Goal: Navigation & Orientation: Find specific page/section

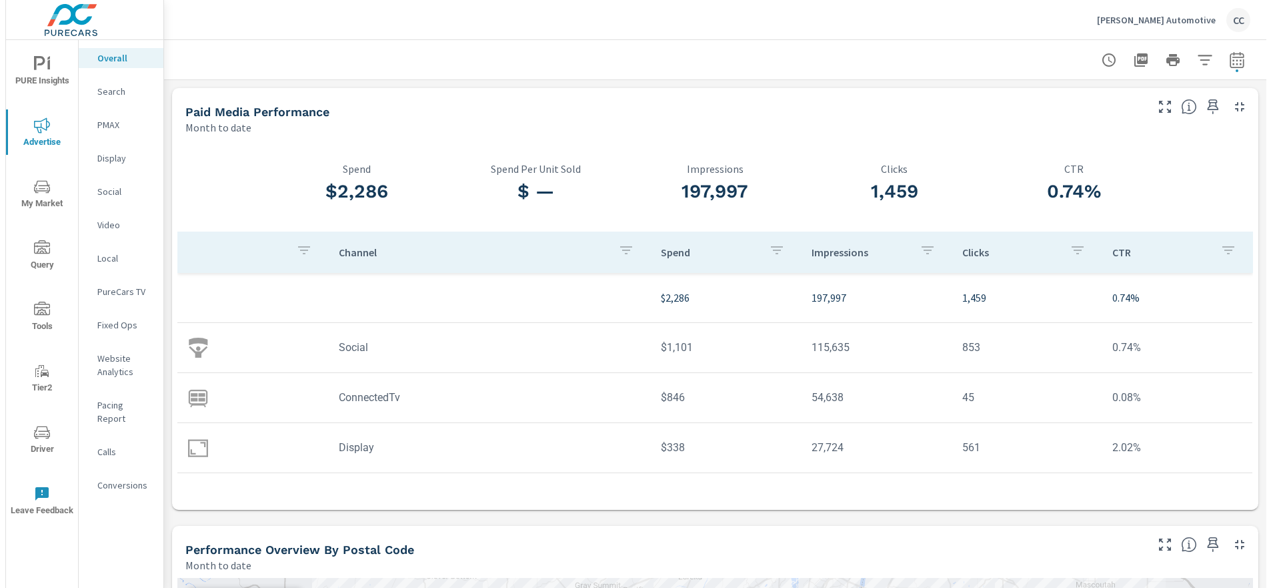
scroll to position [1948, 0]
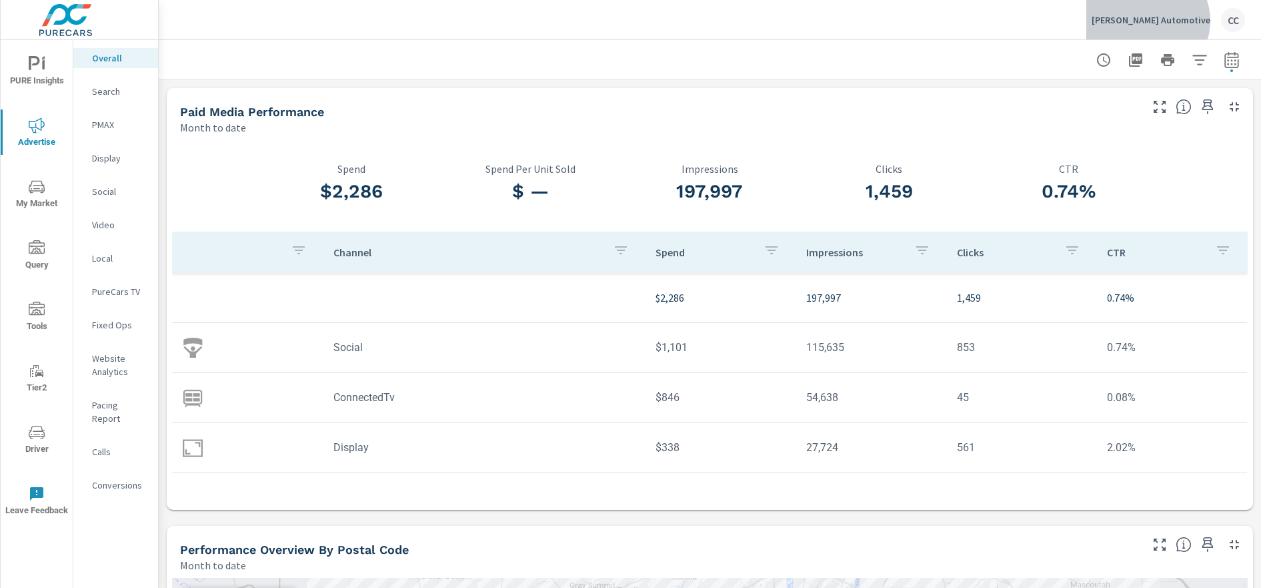
click at [1191, 21] on p "Pettus Automotive" at bounding box center [1151, 20] width 119 height 12
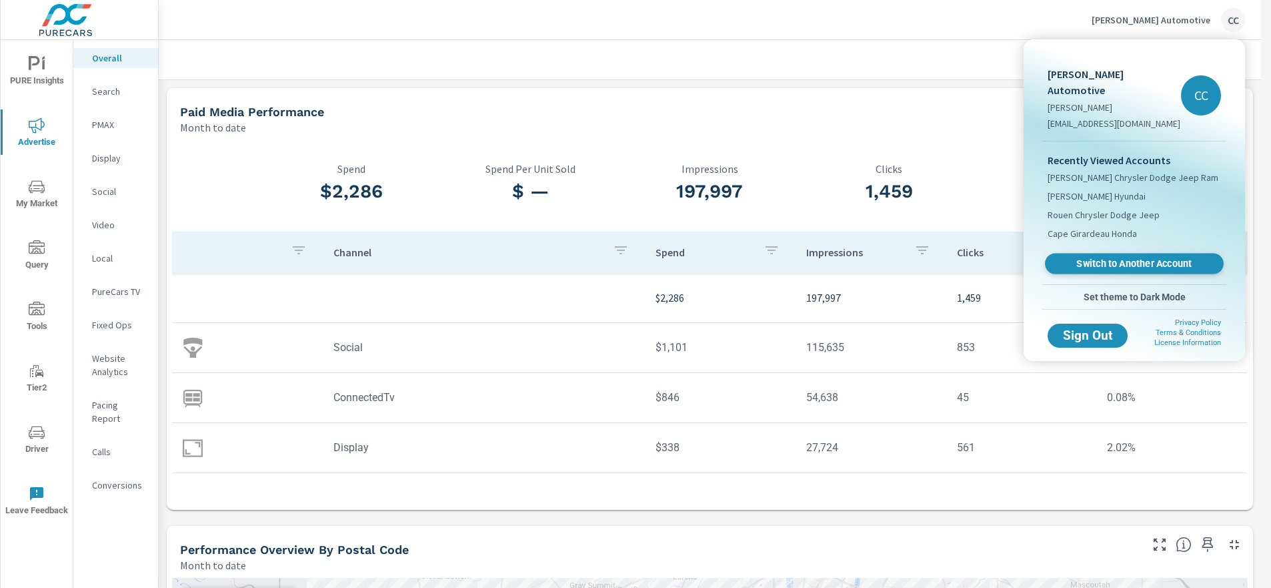
click at [1124, 257] on span "Switch to Another Account" at bounding box center [1134, 263] width 163 height 13
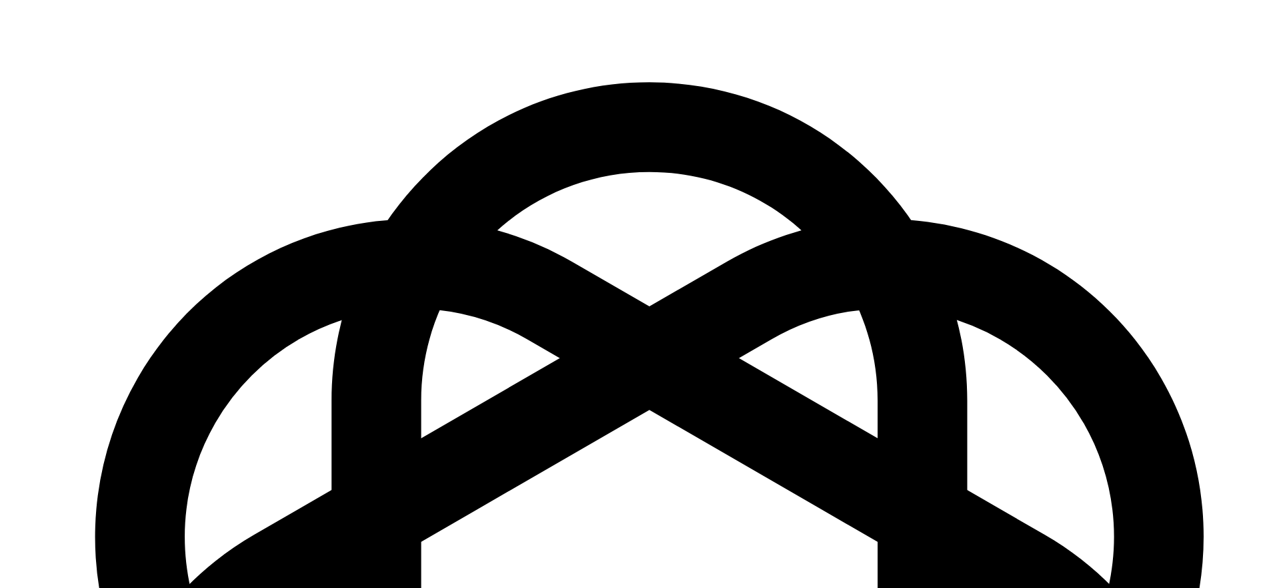
scroll to position [1888, 0]
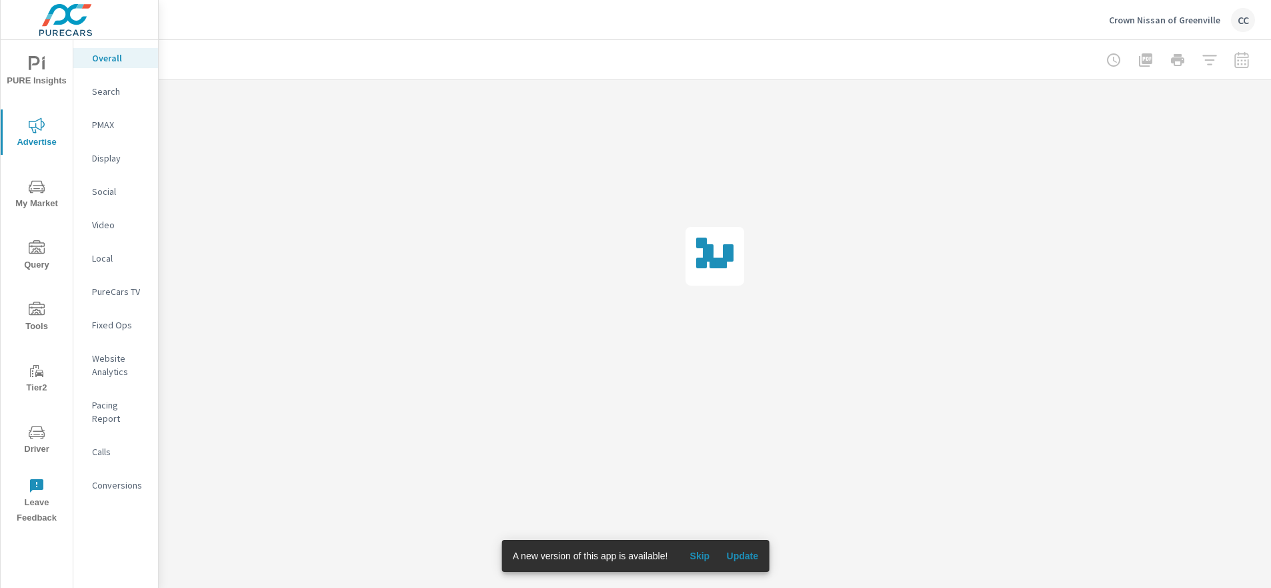
click at [733, 552] on span "Update" at bounding box center [742, 556] width 32 height 12
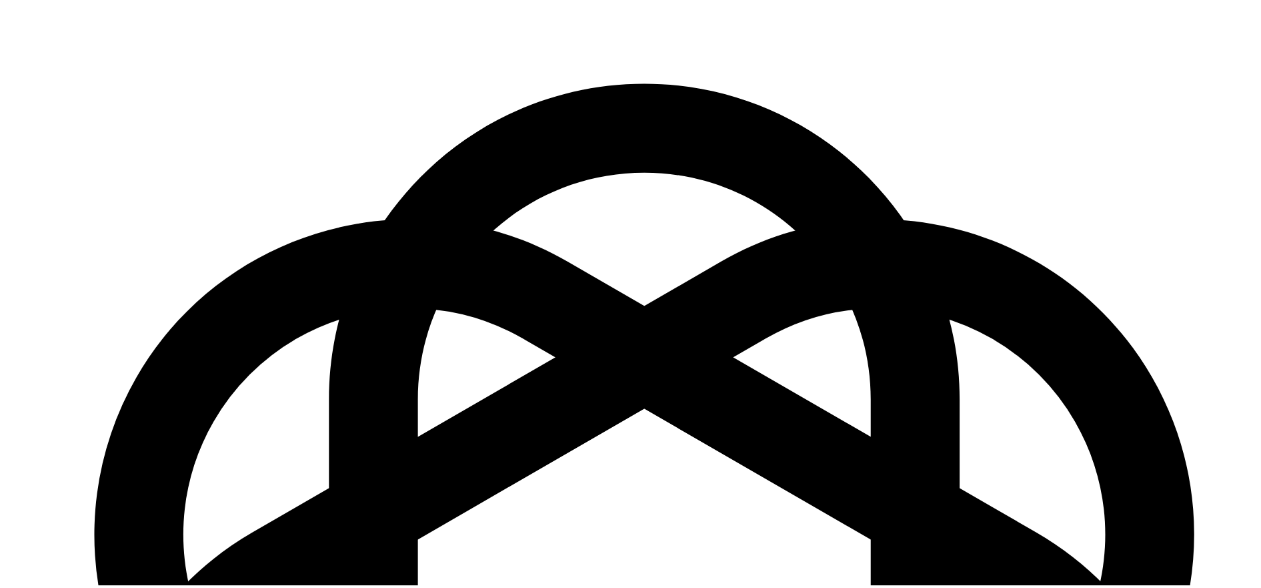
scroll to position [1888, 0]
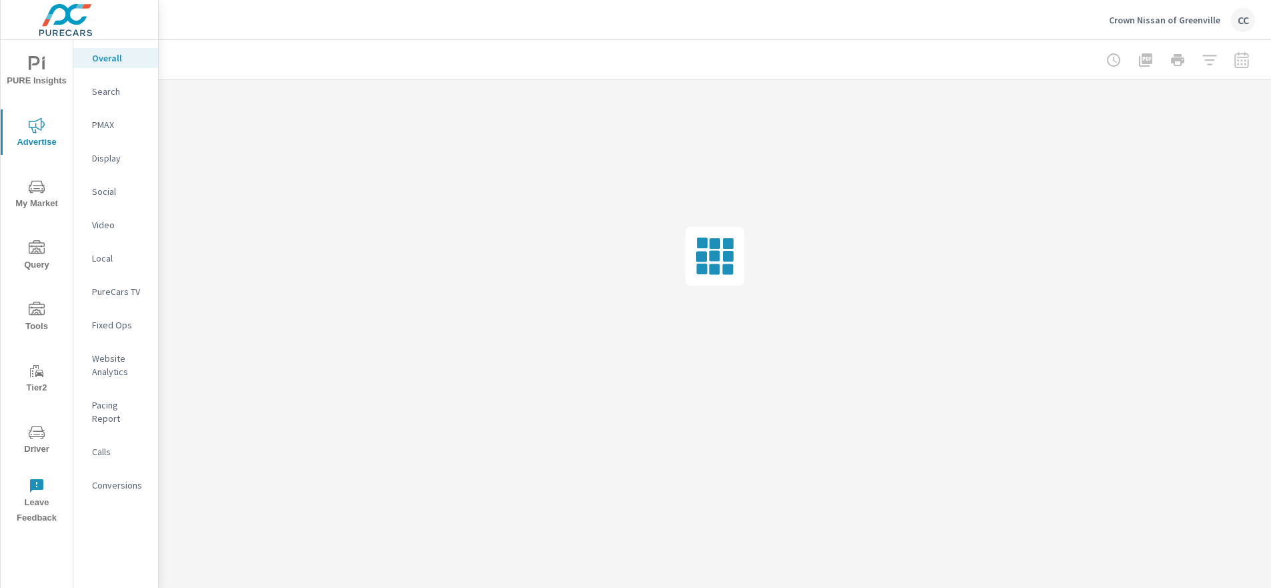
click at [115, 327] on p "Fixed Ops" at bounding box center [119, 324] width 55 height 13
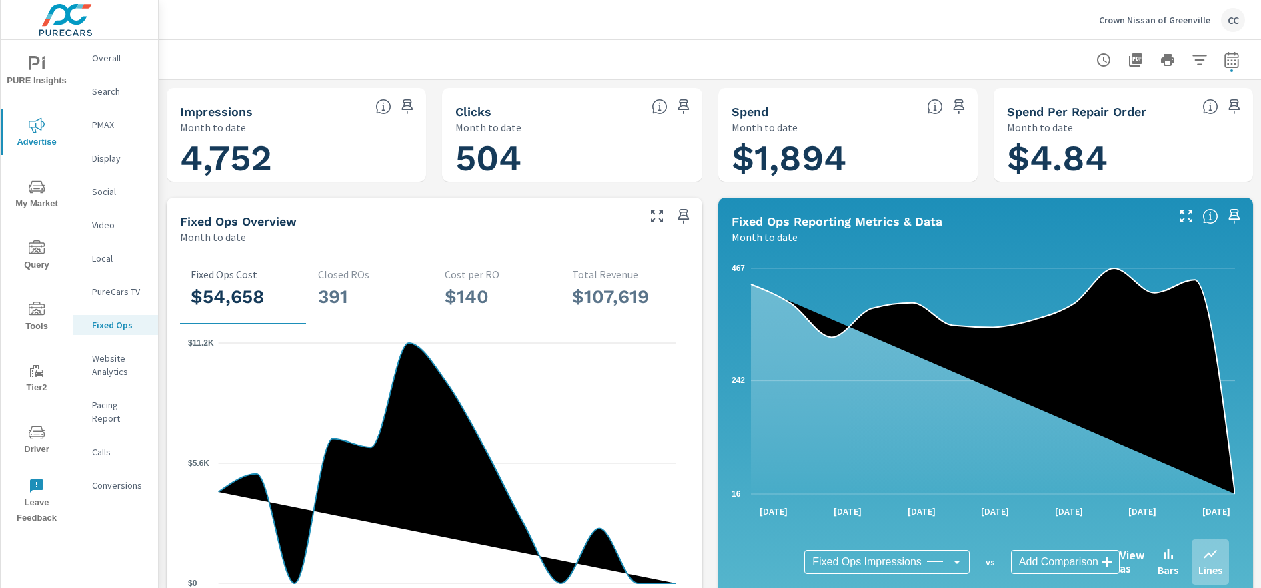
click at [39, 188] on icon "nav menu" at bounding box center [36, 188] width 7 height 1
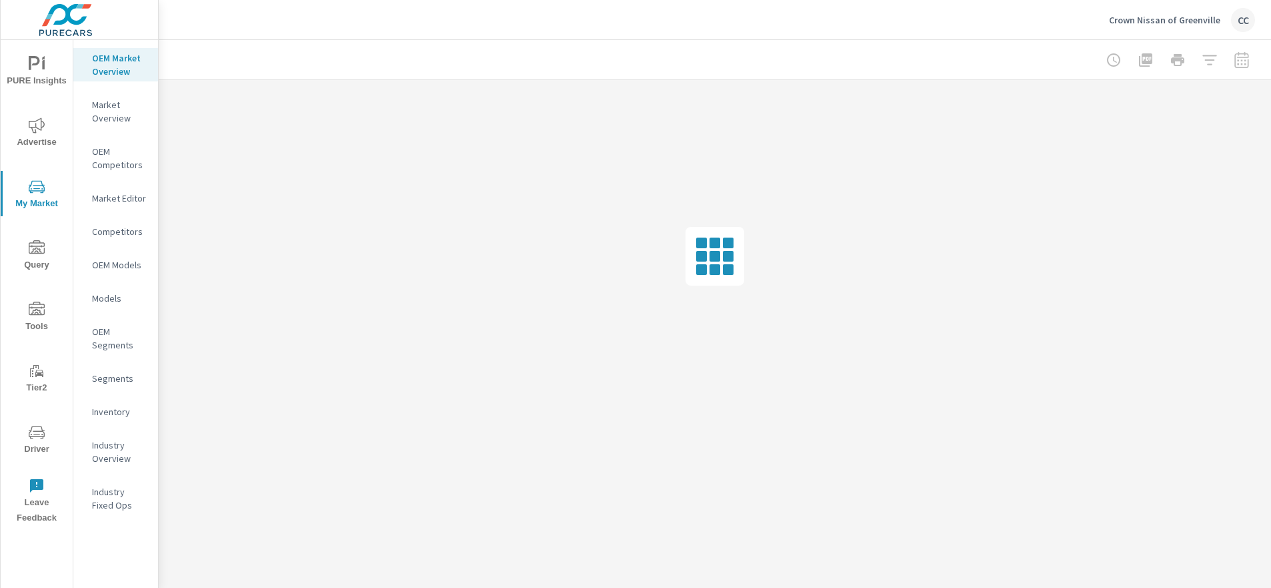
click at [33, 66] on icon "nav menu" at bounding box center [37, 64] width 16 height 16
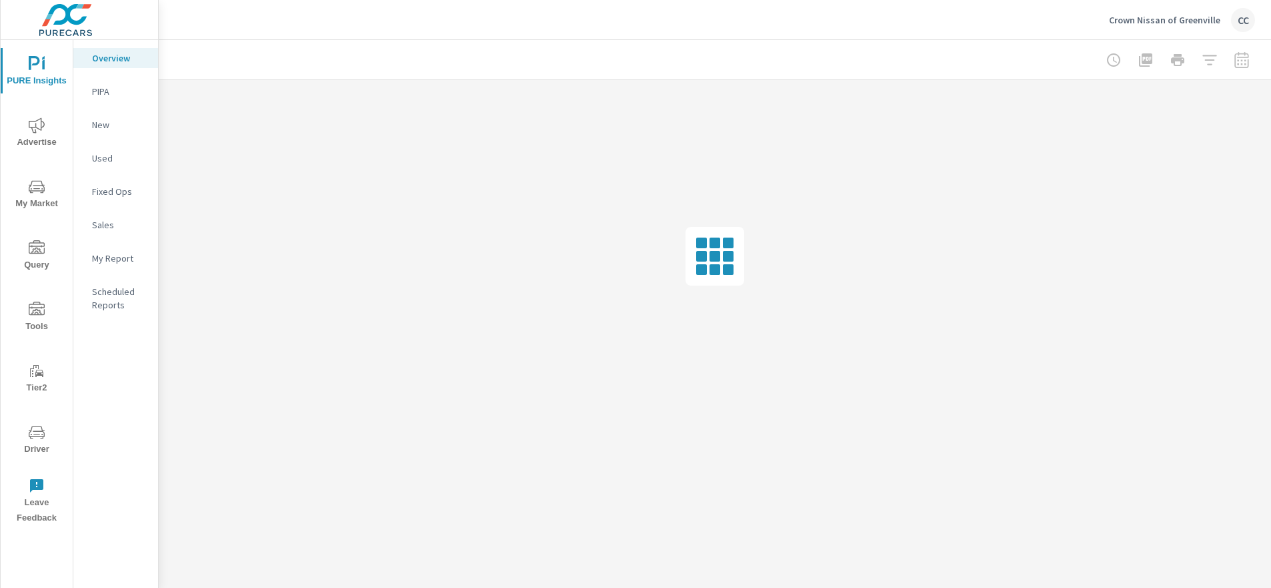
click at [127, 190] on p "Fixed Ops" at bounding box center [119, 191] width 55 height 13
